Goal: Task Accomplishment & Management: Manage account settings

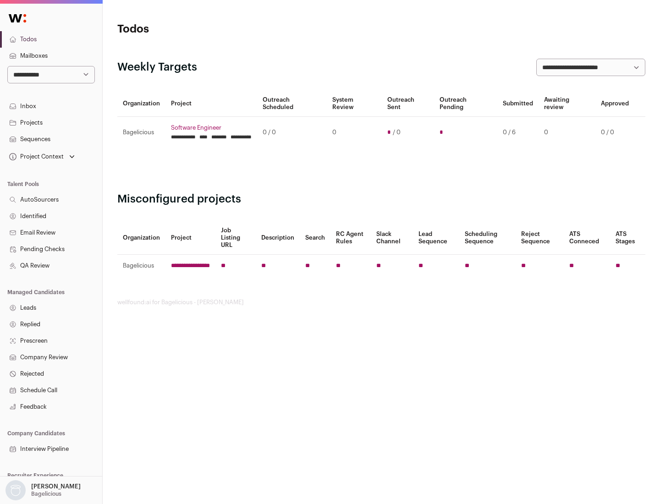
click at [51, 122] on link "Projects" at bounding box center [51, 123] width 102 height 17
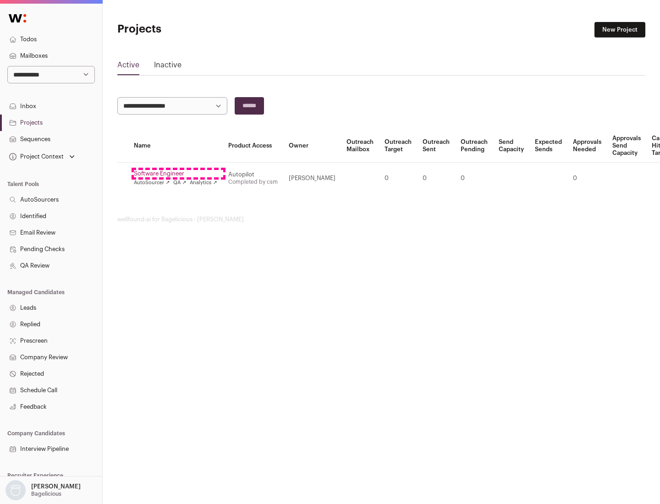
click at [178, 174] on link "Software Engineer" at bounding box center [175, 173] width 83 height 7
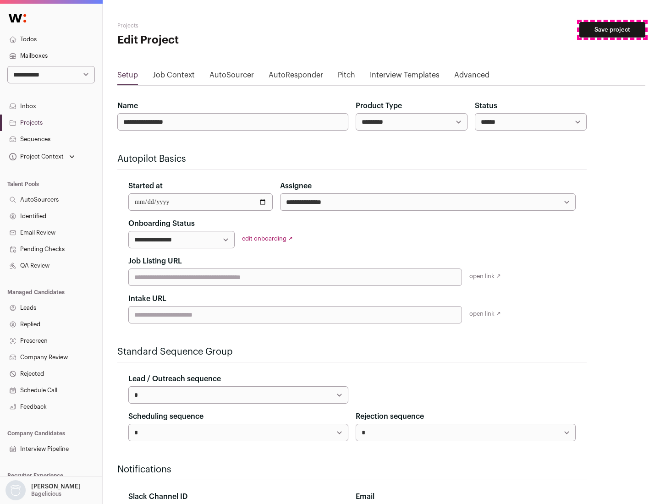
click at [613, 30] on button "Save project" at bounding box center [613, 30] width 66 height 16
